Goal: Task Accomplishment & Management: Manage account settings

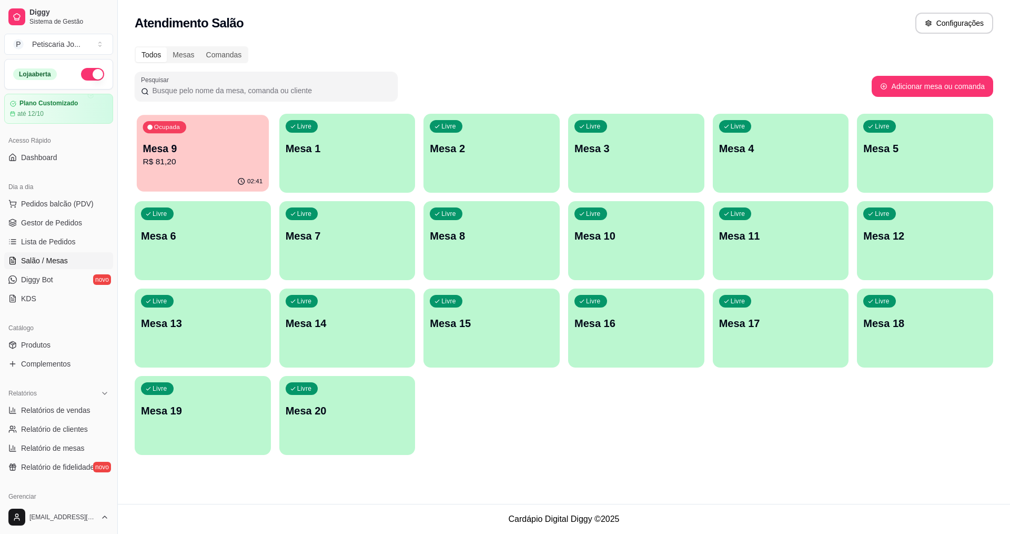
click at [229, 138] on div "Ocupada Mesa 9 R$ 81,20" at bounding box center [203, 143] width 132 height 57
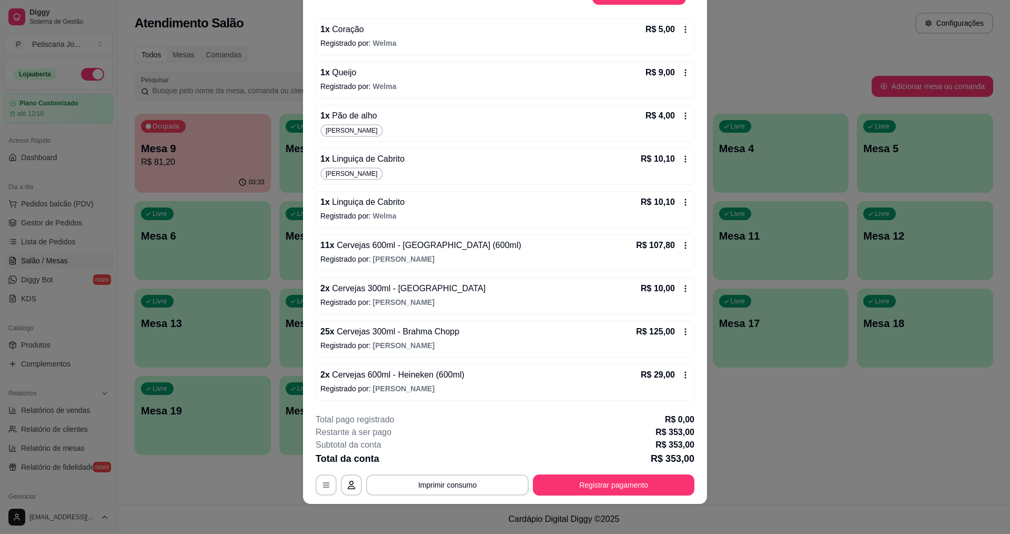
scroll to position [31, 0]
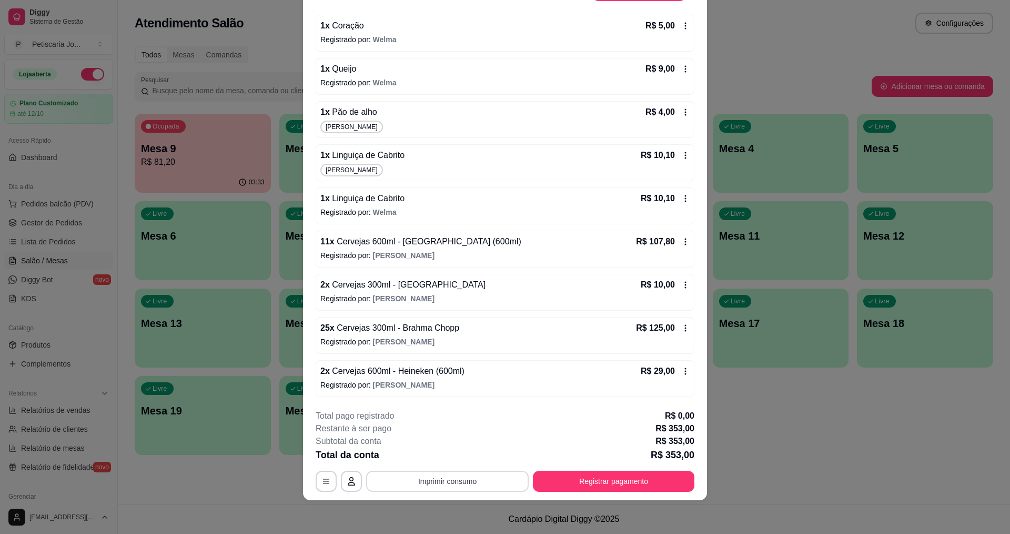
click at [442, 486] on button "Imprimir consumo" at bounding box center [447, 481] width 163 height 21
click at [445, 459] on button "IMPRESSORA" at bounding box center [447, 456] width 76 height 17
click at [632, 476] on button "Registrar pagamento" at bounding box center [614, 481] width 162 height 21
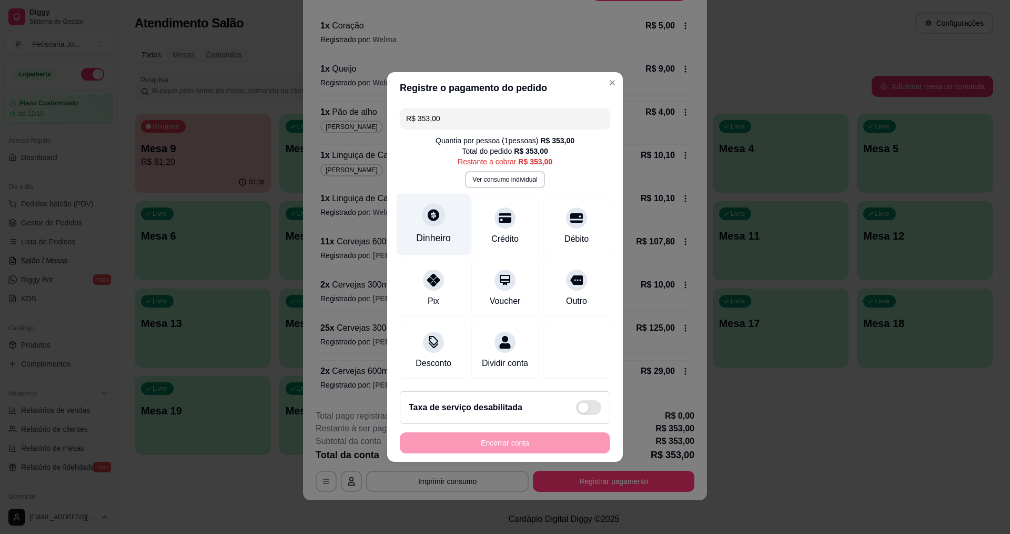
click at [428, 216] on div at bounding box center [433, 214] width 23 height 23
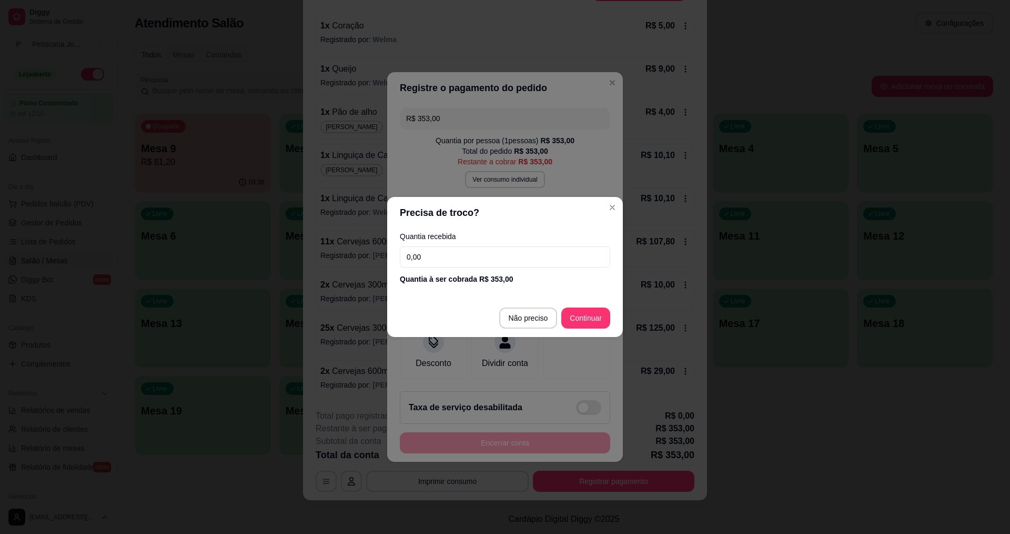
click at [442, 248] on input "0,00" at bounding box center [505, 256] width 211 height 21
type input "353,00"
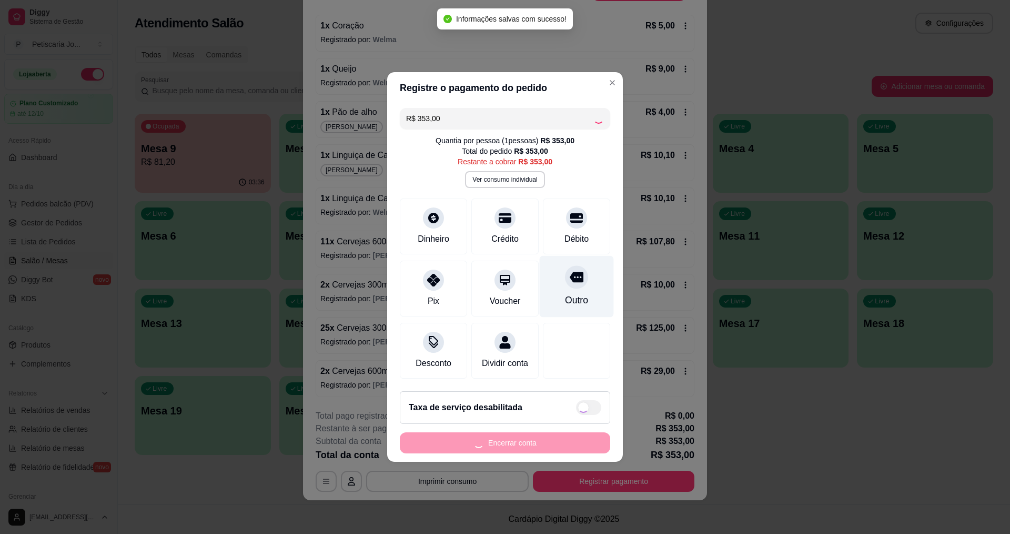
type input "R$ 0,00"
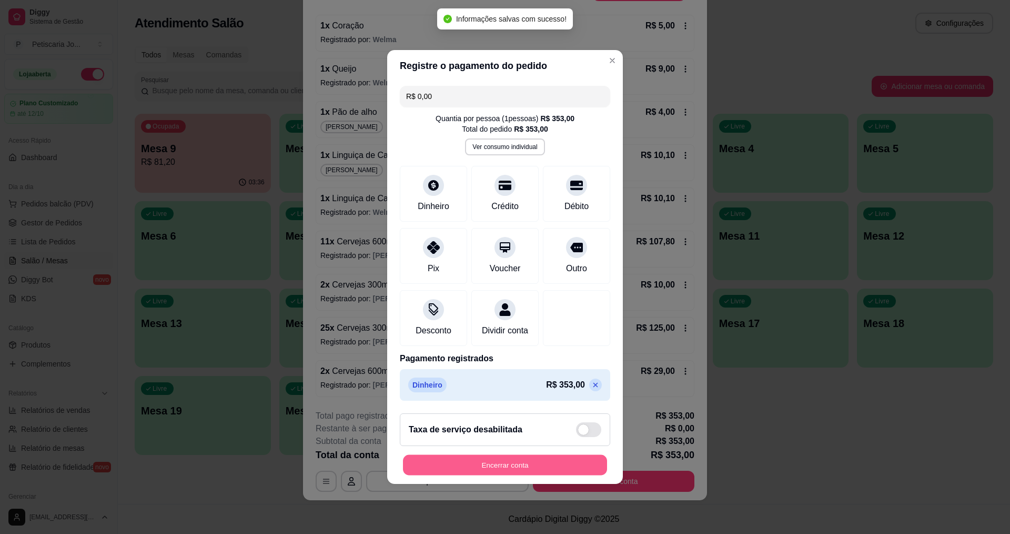
click at [548, 469] on button "Encerrar conta" at bounding box center [505, 465] width 204 height 21
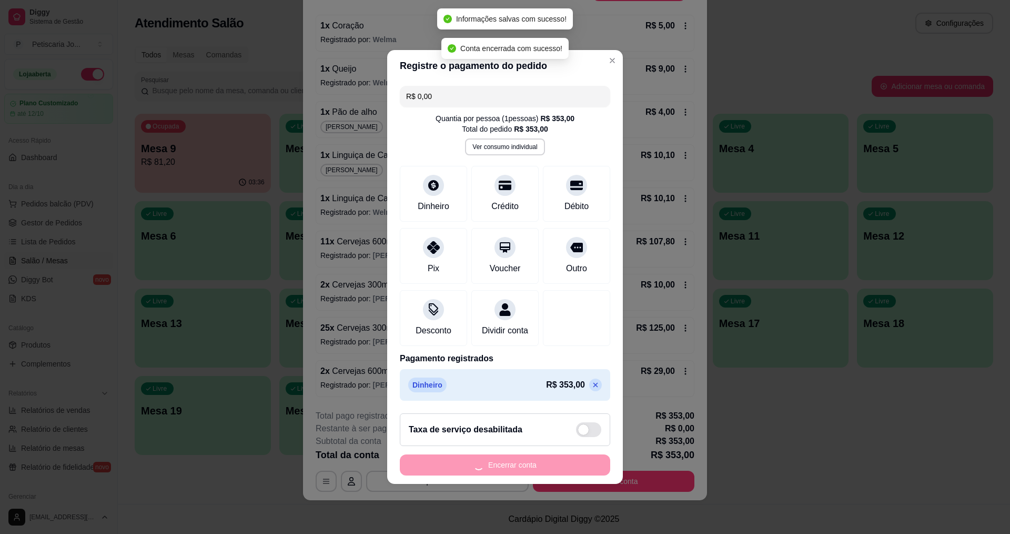
scroll to position [0, 0]
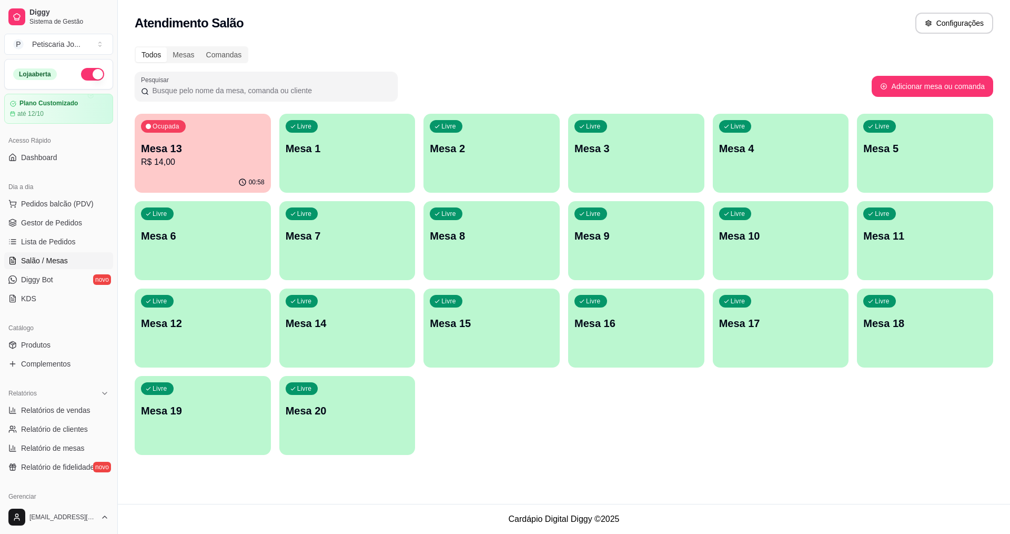
click at [179, 168] on div "Ocupada Mesa 13 R$ 14,00" at bounding box center [203, 143] width 136 height 58
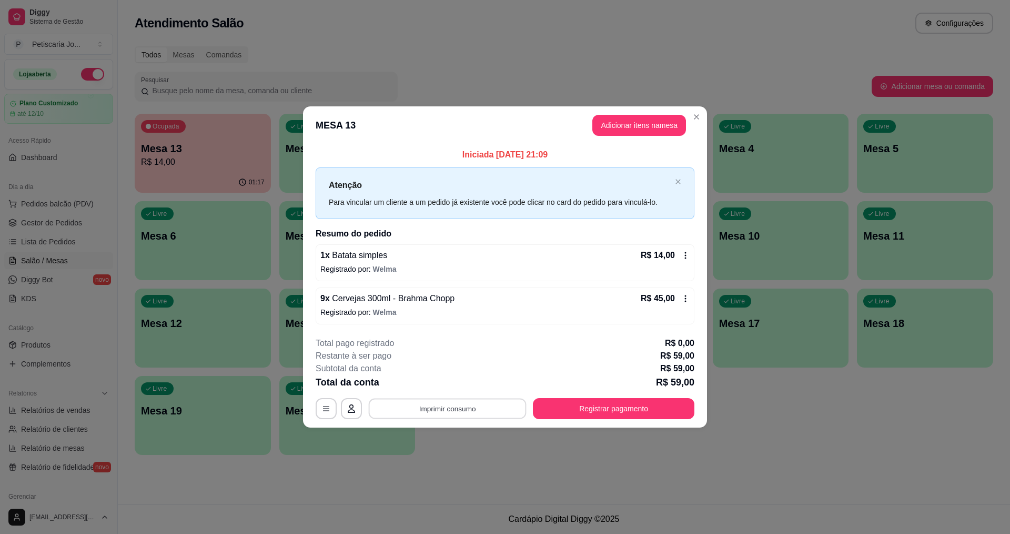
click at [442, 409] on button "Imprimir consumo" at bounding box center [448, 408] width 158 height 21
click at [474, 382] on button "IMPRESSORA" at bounding box center [451, 383] width 76 height 17
click at [595, 412] on button "Registrar pagamento" at bounding box center [614, 408] width 157 height 21
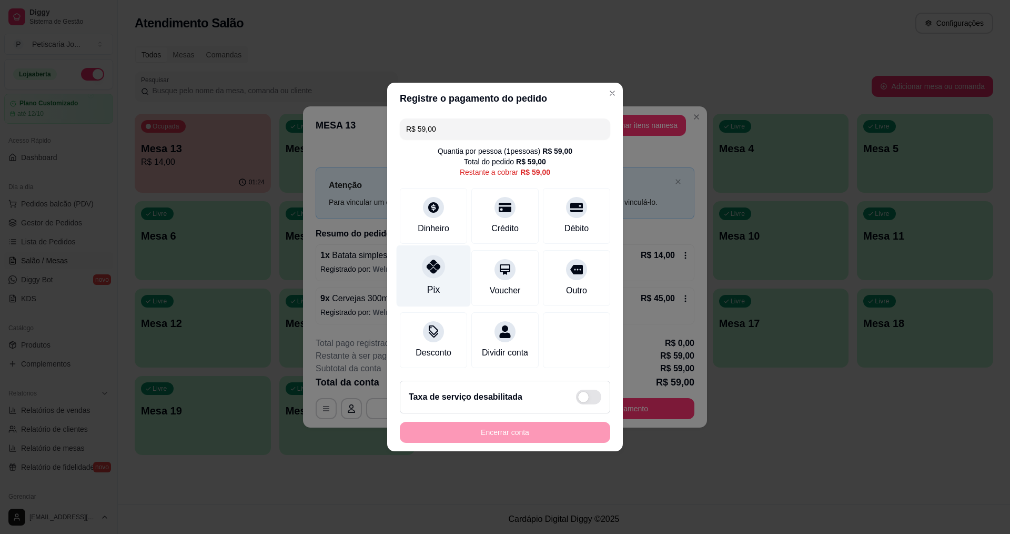
click at [428, 283] on div "Pix" at bounding box center [433, 290] width 13 height 14
type input "R$ 0,00"
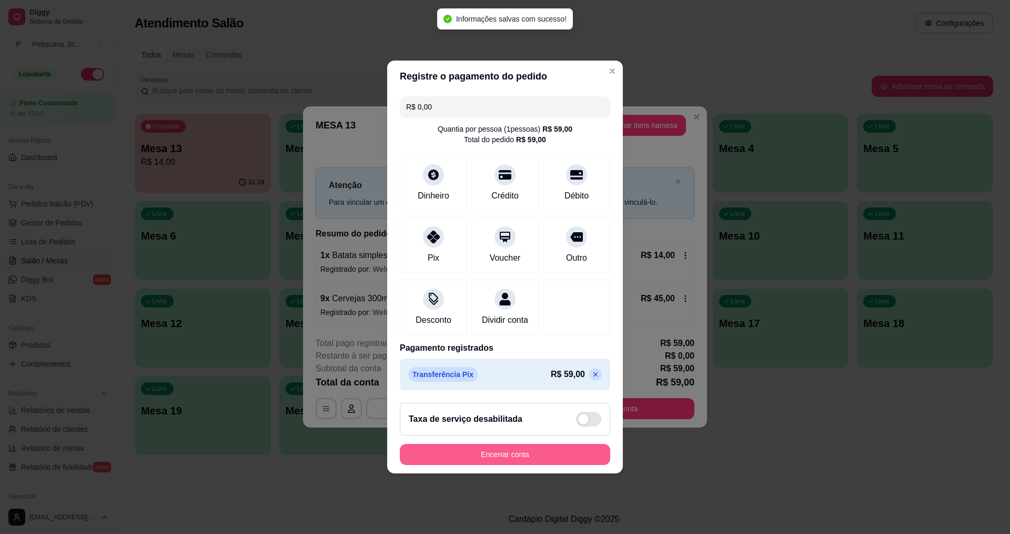
click at [510, 464] on button "Encerrar conta" at bounding box center [505, 454] width 211 height 21
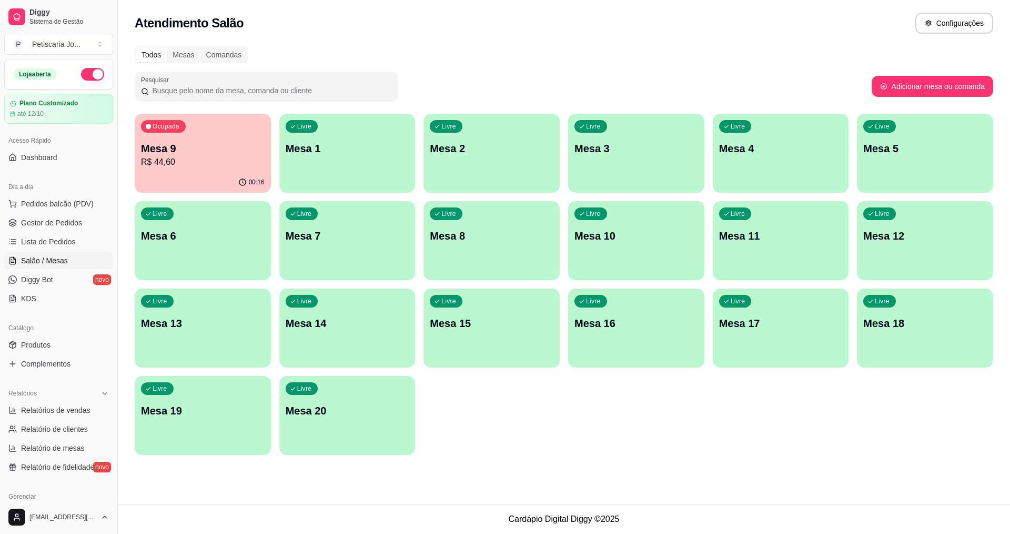
click at [183, 173] on div "00:16" at bounding box center [203, 182] width 136 height 21
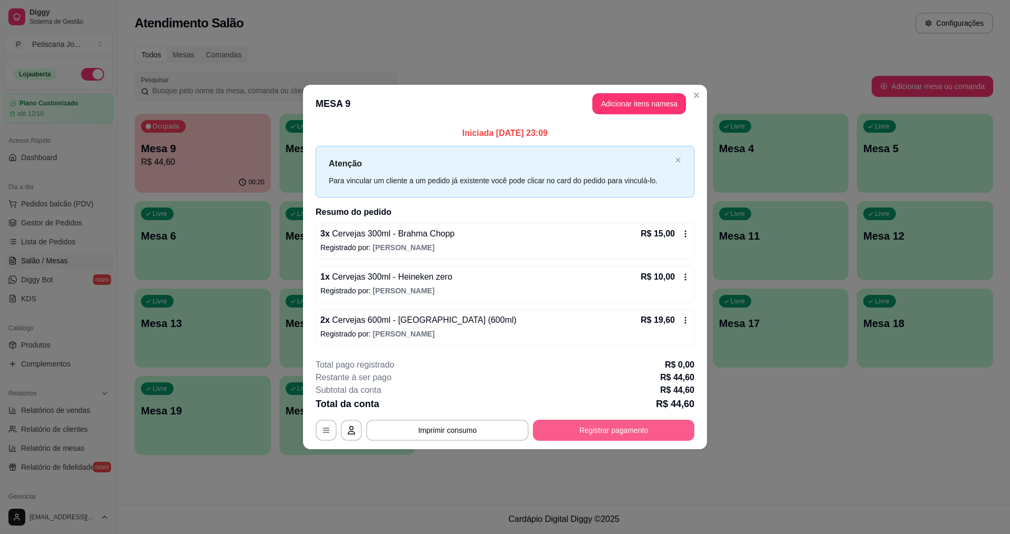
click at [567, 427] on button "Registrar pagamento" at bounding box center [614, 429] width 162 height 21
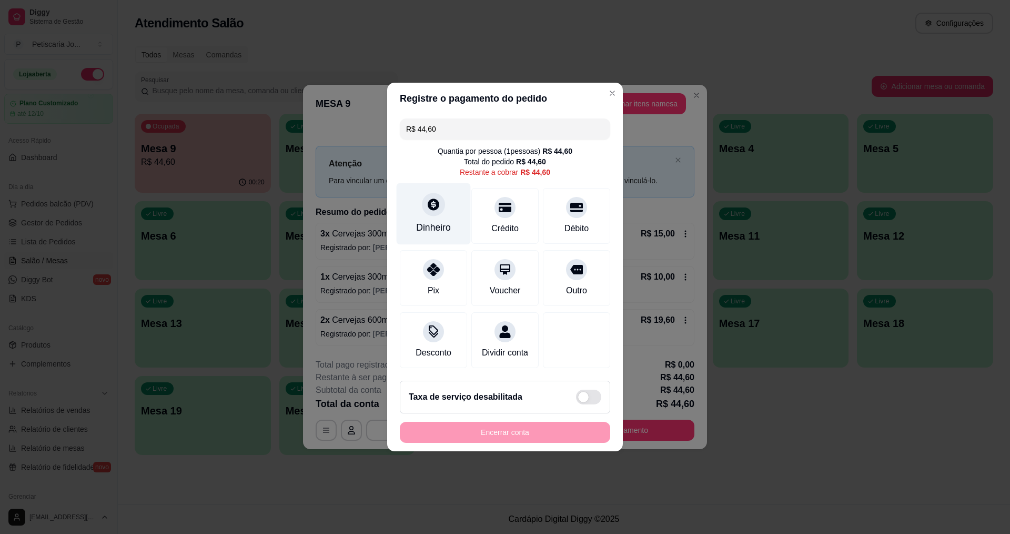
click at [427, 221] on div "Dinheiro" at bounding box center [433, 228] width 35 height 14
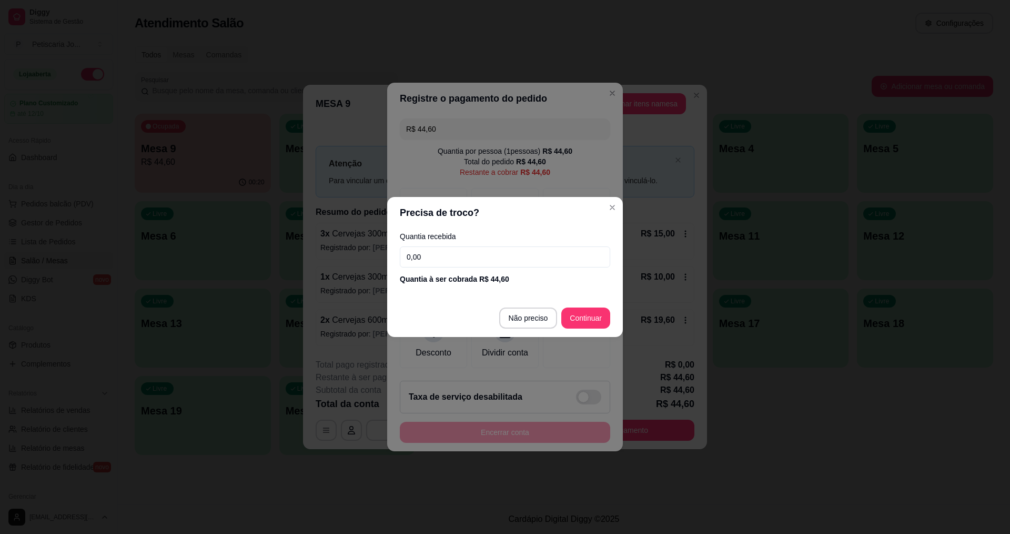
click at [456, 266] on input "0,00" at bounding box center [505, 256] width 211 height 21
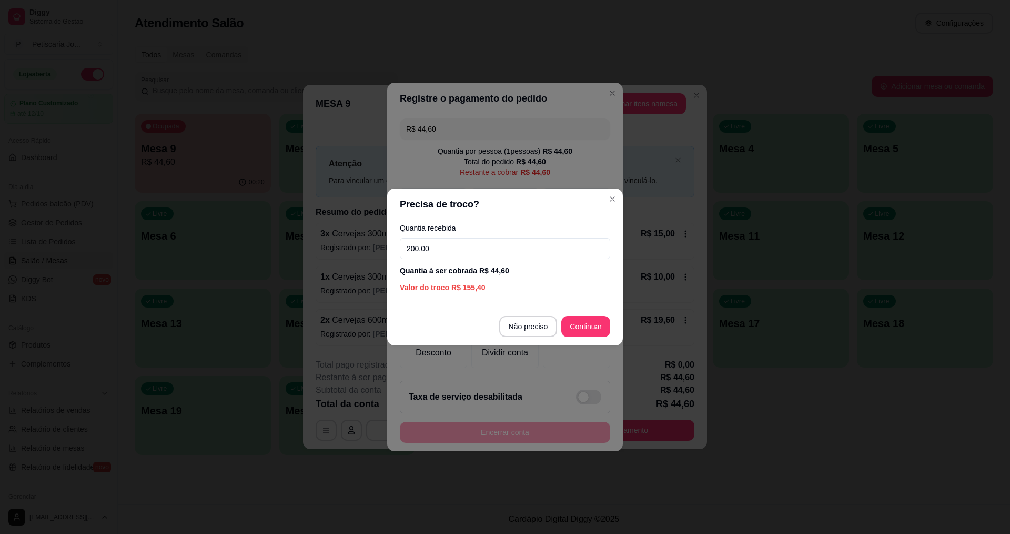
type input "200,00"
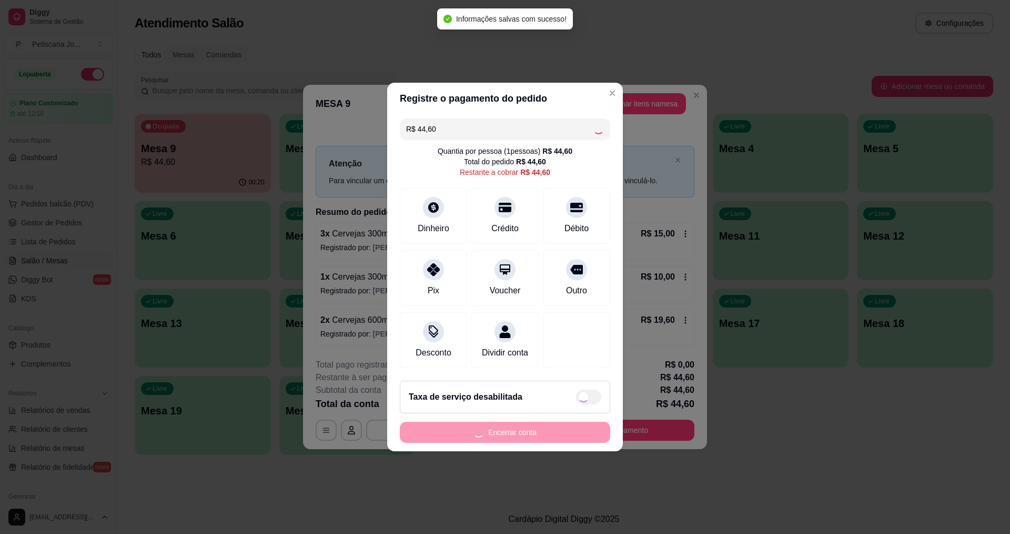
type input "R$ 0,00"
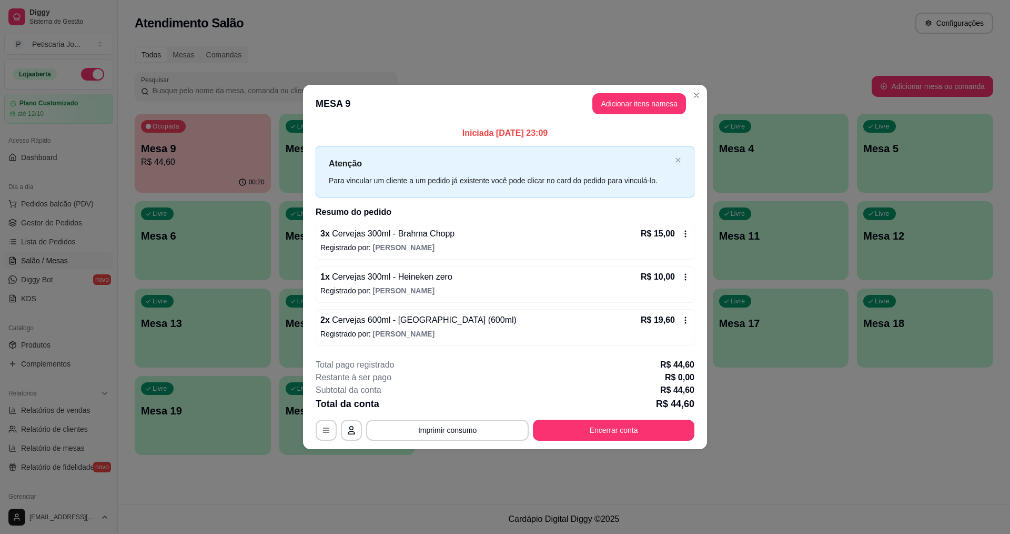
click at [620, 441] on footer "**********" at bounding box center [505, 399] width 404 height 99
click at [623, 430] on button "Encerrar conta" at bounding box center [614, 429] width 162 height 21
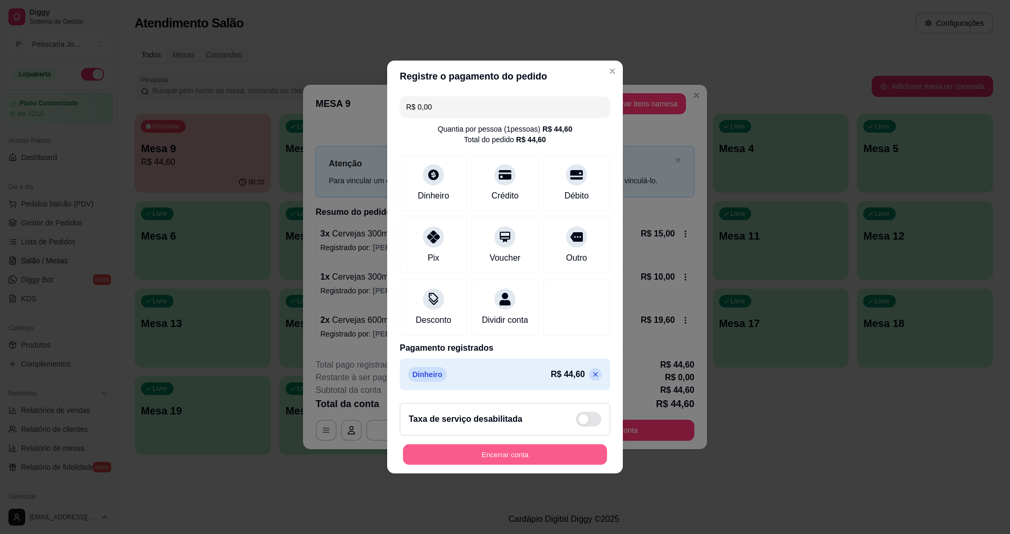
click at [504, 465] on button "Encerrar conta" at bounding box center [505, 454] width 204 height 21
click at [509, 458] on div "Encerrar conta" at bounding box center [505, 454] width 211 height 21
